Goal: Task Accomplishment & Management: Use online tool/utility

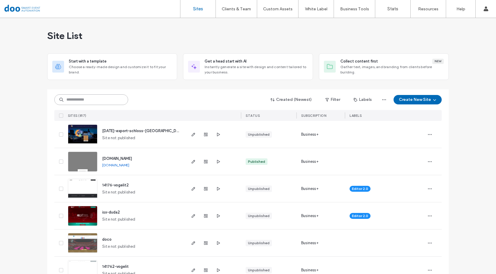
click at [114, 98] on input at bounding box center [91, 99] width 74 height 11
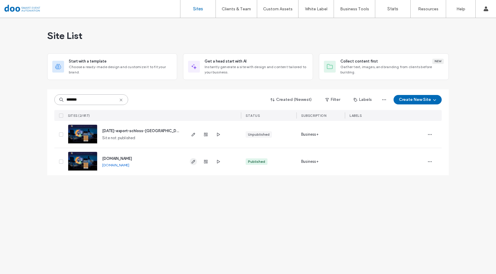
type input "*******"
click at [192, 161] on icon "button" at bounding box center [193, 161] width 5 height 5
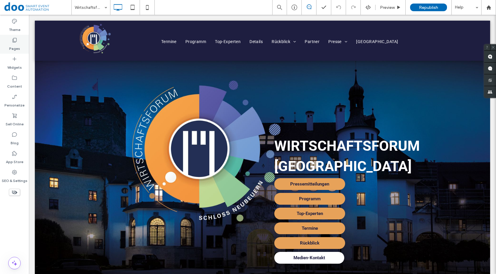
click at [21, 43] on div "Pages" at bounding box center [14, 44] width 29 height 19
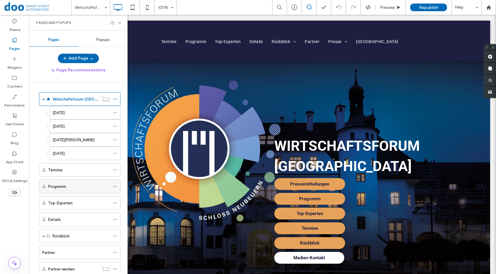
scroll to position [59, 0]
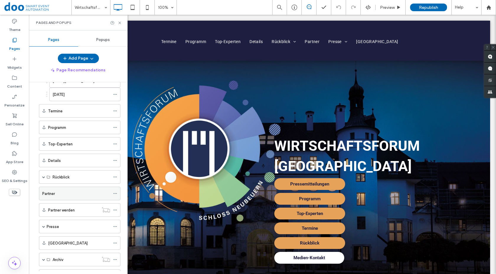
click at [73, 194] on div "Partner" at bounding box center [76, 194] width 68 height 6
click at [119, 22] on icon at bounding box center [119, 23] width 4 height 4
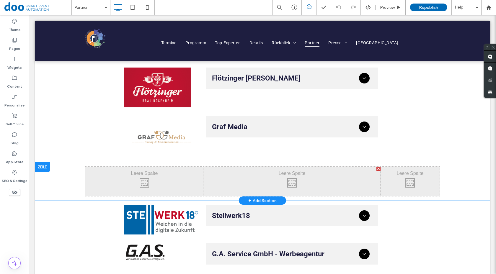
scroll to position [207, 0]
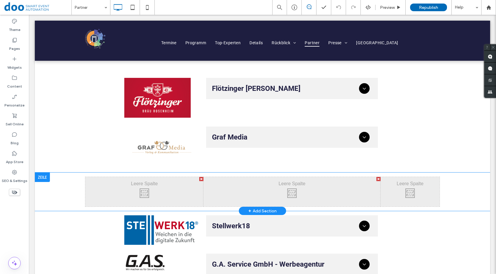
click at [45, 175] on div at bounding box center [42, 177] width 15 height 9
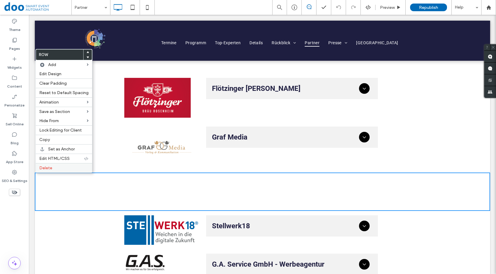
click at [49, 168] on span "Delete" at bounding box center [45, 168] width 13 height 5
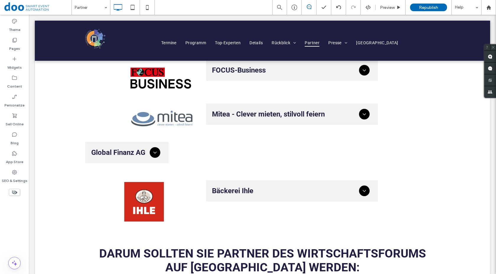
scroll to position [738, 0]
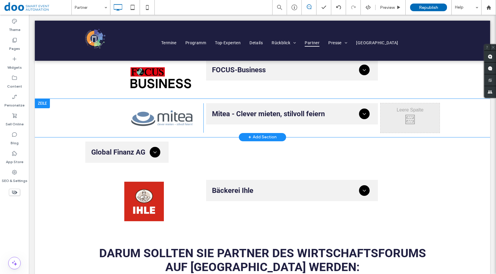
click at [45, 105] on div at bounding box center [42, 103] width 15 height 9
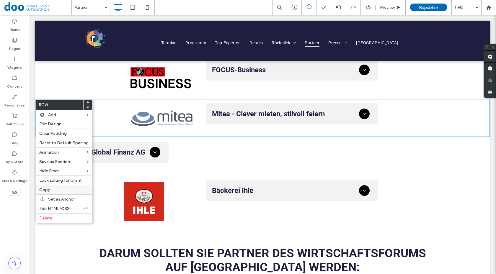
click at [63, 188] on label "Copy" at bounding box center [63, 189] width 49 height 5
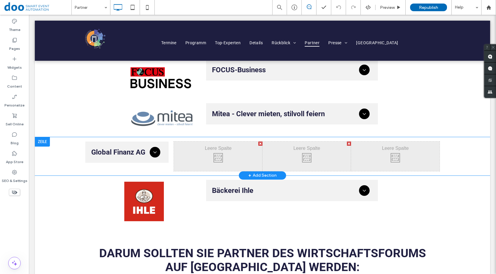
click at [42, 142] on div at bounding box center [42, 141] width 15 height 9
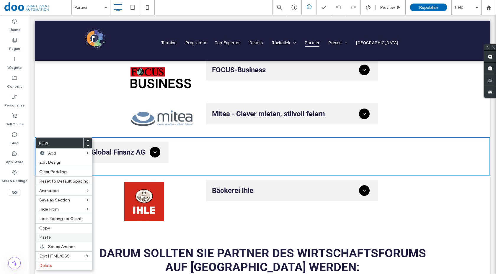
click at [47, 236] on span "Paste" at bounding box center [45, 237] width 12 height 5
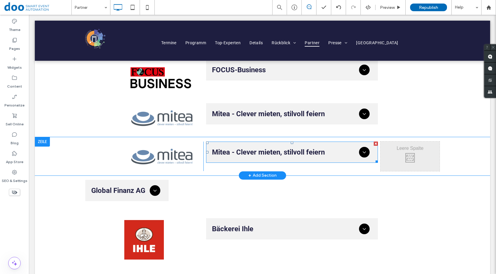
click at [374, 144] on div at bounding box center [376, 144] width 4 height 4
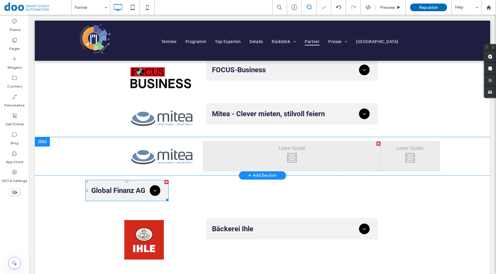
drag, startPoint x: 119, startPoint y: 191, endPoint x: 255, endPoint y: 150, distance: 142.3
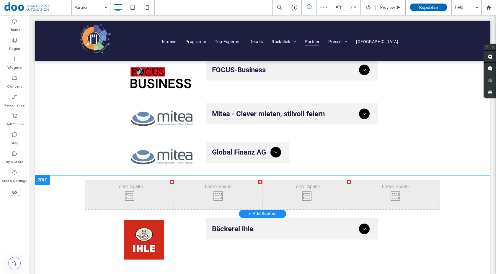
click at [45, 180] on div at bounding box center [42, 180] width 15 height 9
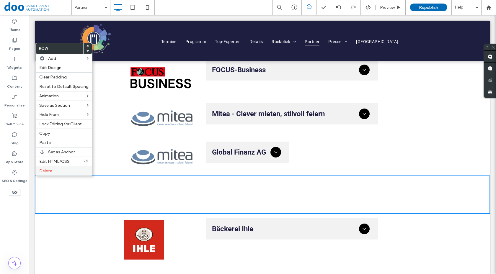
click at [55, 170] on label "Delete" at bounding box center [63, 170] width 49 height 5
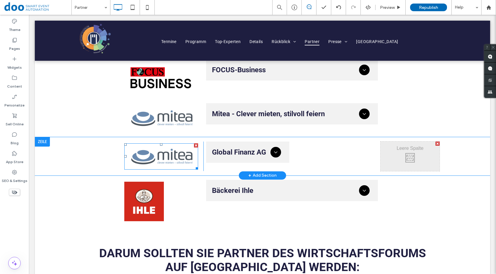
click at [163, 154] on img at bounding box center [161, 156] width 74 height 26
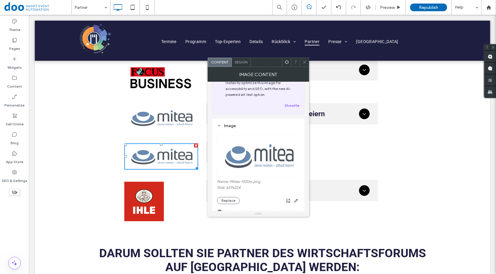
scroll to position [30, 0]
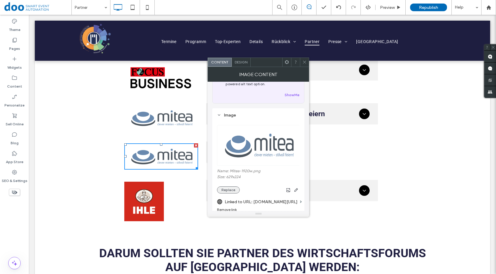
click at [233, 189] on button "Replace" at bounding box center [228, 189] width 23 height 7
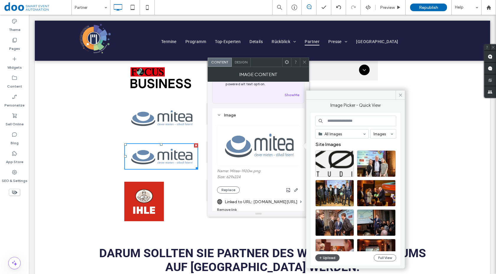
click at [328, 256] on button "Upload" at bounding box center [327, 257] width 24 height 7
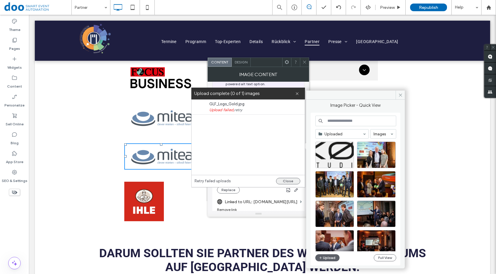
click at [291, 180] on button "Close" at bounding box center [288, 181] width 24 height 6
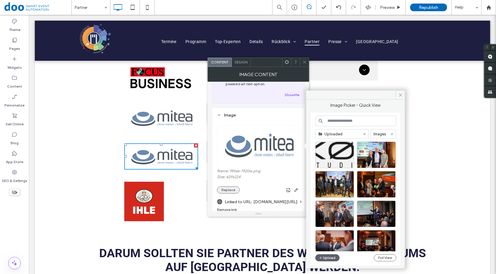
click at [233, 189] on button "Replace" at bounding box center [228, 189] width 23 height 7
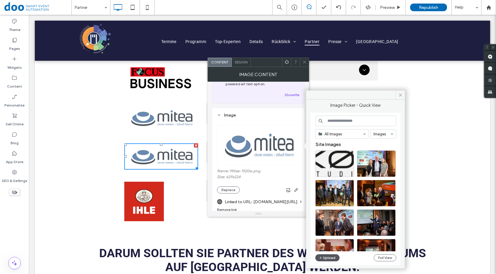
click at [328, 258] on button "Upload" at bounding box center [327, 257] width 24 height 7
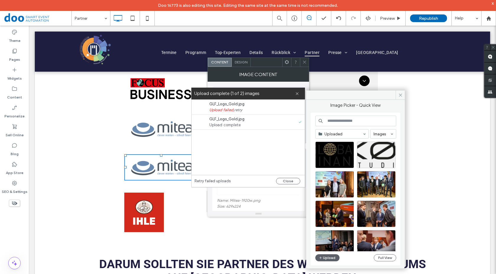
scroll to position [30, 0]
click at [289, 179] on button "Close" at bounding box center [288, 181] width 24 height 6
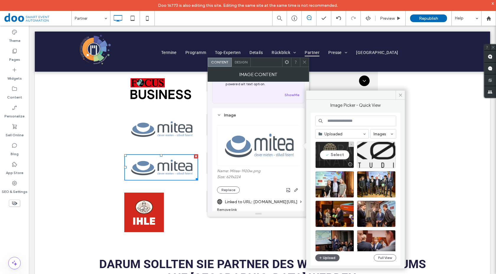
click at [336, 156] on div "Select" at bounding box center [334, 155] width 39 height 27
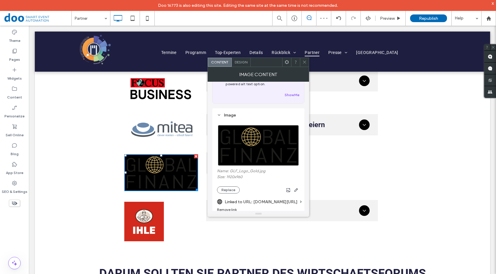
click at [303, 61] on icon at bounding box center [304, 62] width 4 height 4
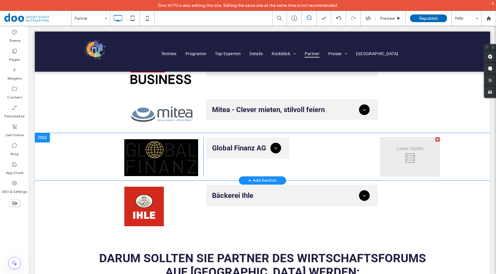
scroll to position [708, 0]
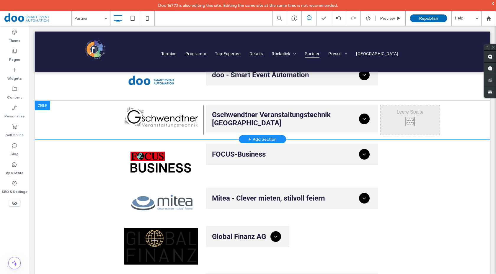
scroll to position [708, 0]
